Goal: Task Accomplishment & Management: Use online tool/utility

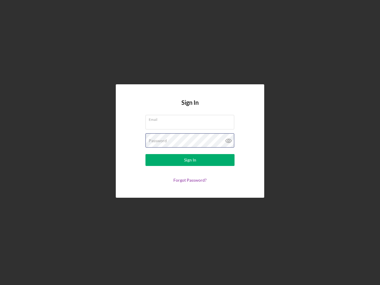
click at [190, 143] on div "Password" at bounding box center [190, 140] width 89 height 15
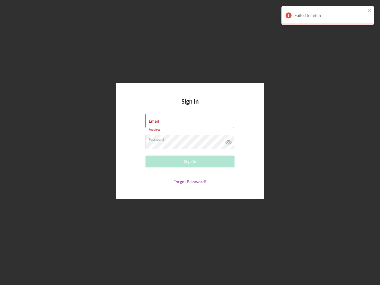
click at [229, 141] on icon at bounding box center [228, 142] width 15 height 15
